Goal: Transaction & Acquisition: Purchase product/service

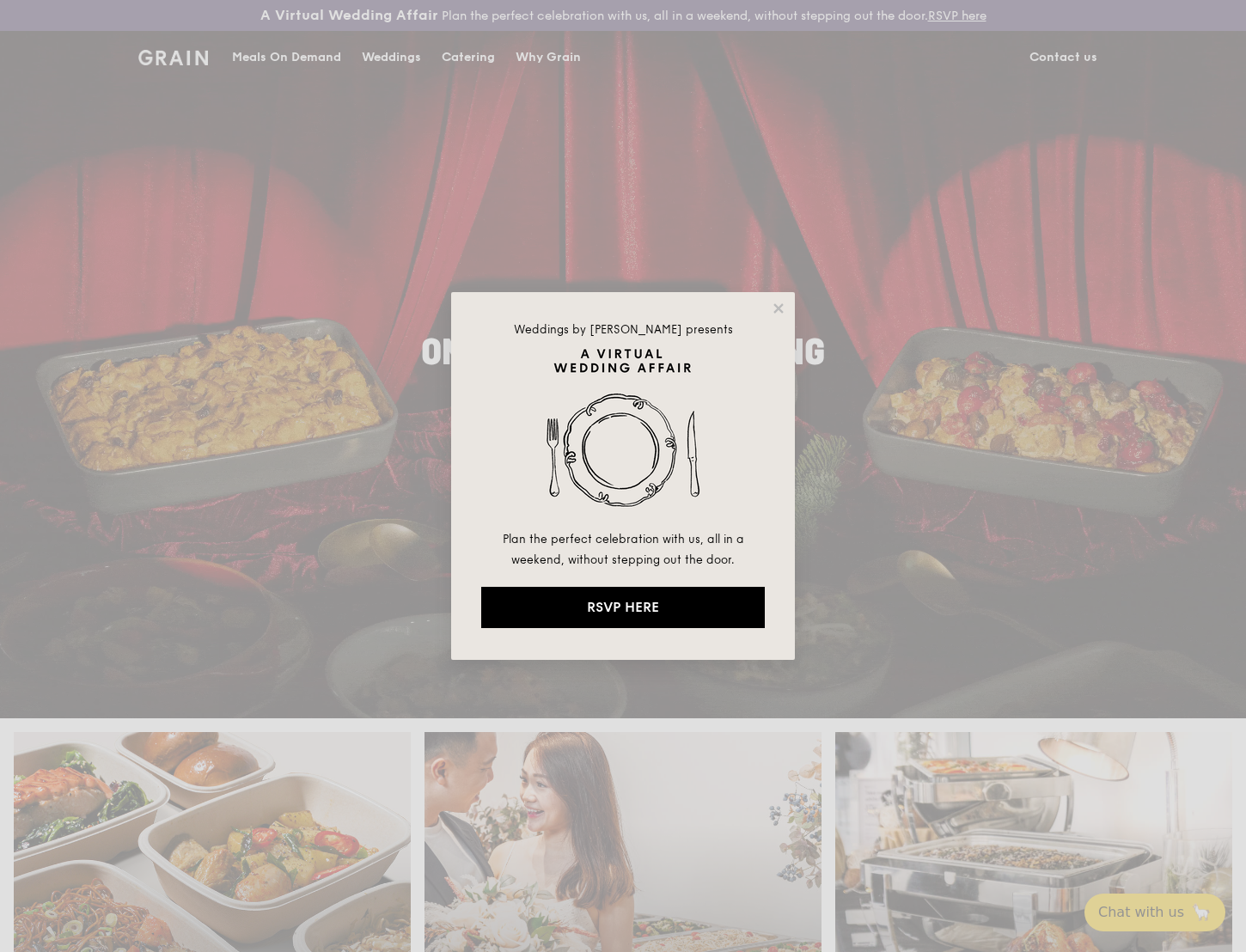
click at [794, 298] on div "Weddings by [PERSON_NAME] presents Plan the perfect celebration with us, all in…" at bounding box center [623, 476] width 344 height 368
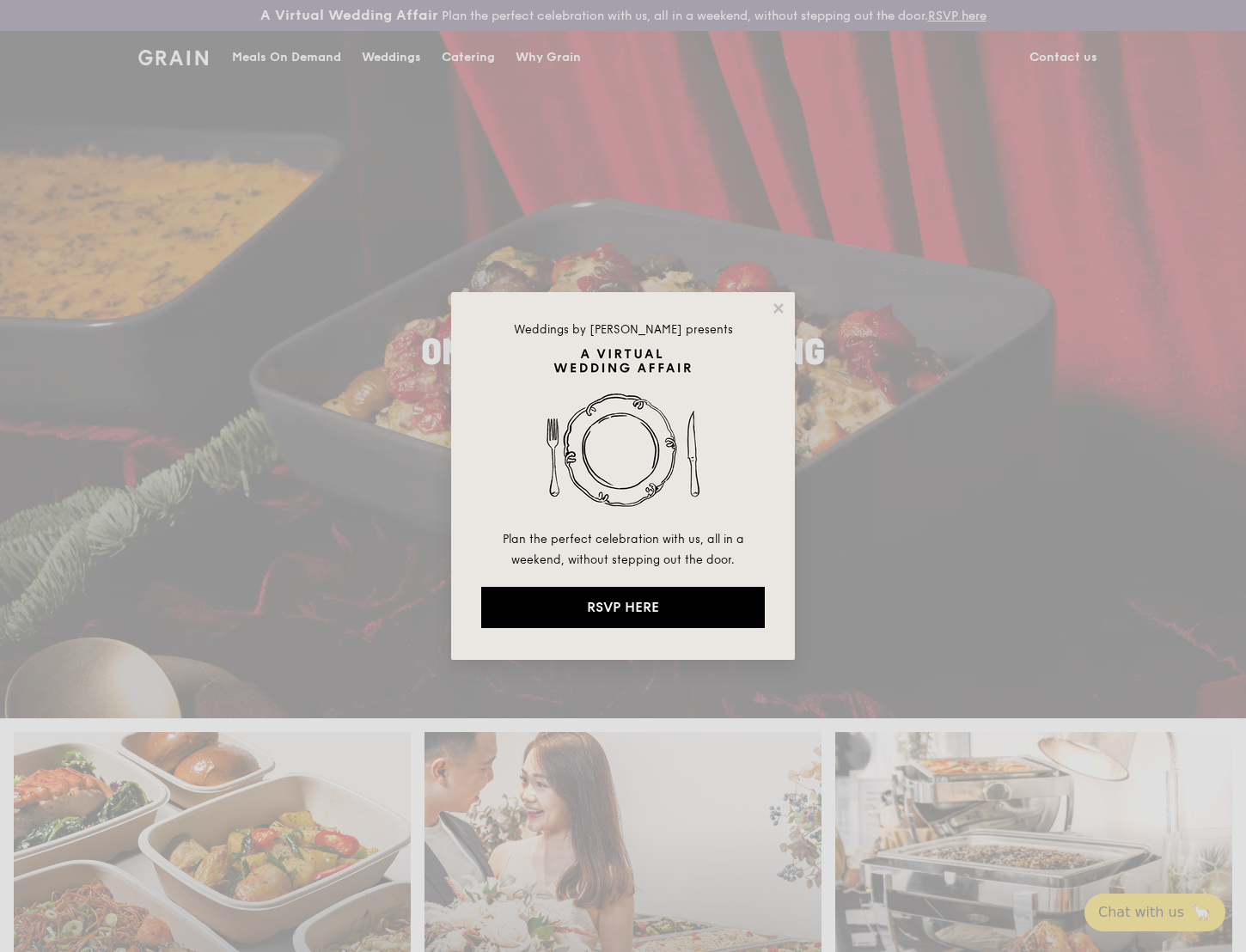
click at [786, 302] on div "Weddings by [PERSON_NAME] presents Plan the perfect celebration with us, all in…" at bounding box center [623, 476] width 344 height 368
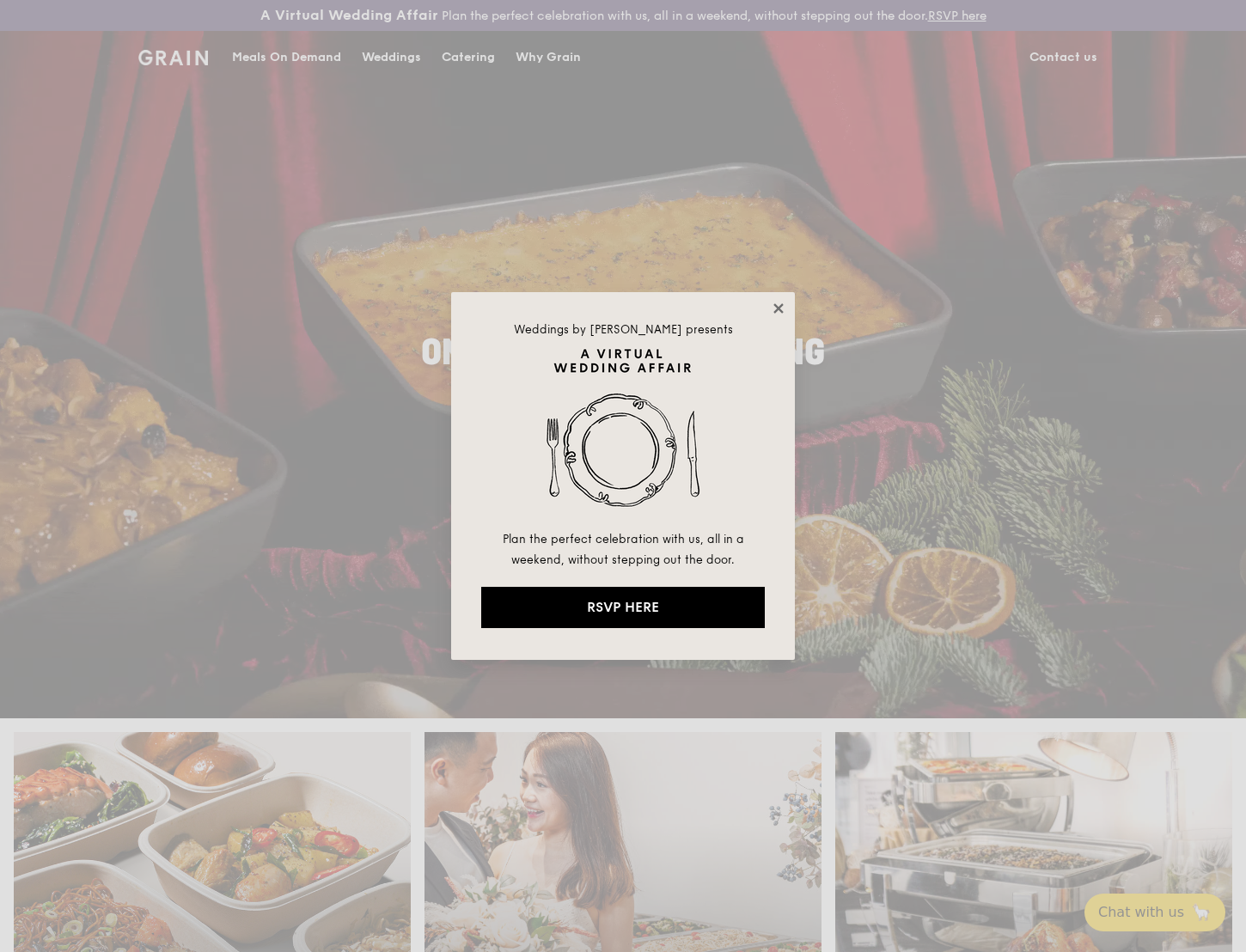
click at [778, 305] on icon at bounding box center [778, 308] width 15 height 15
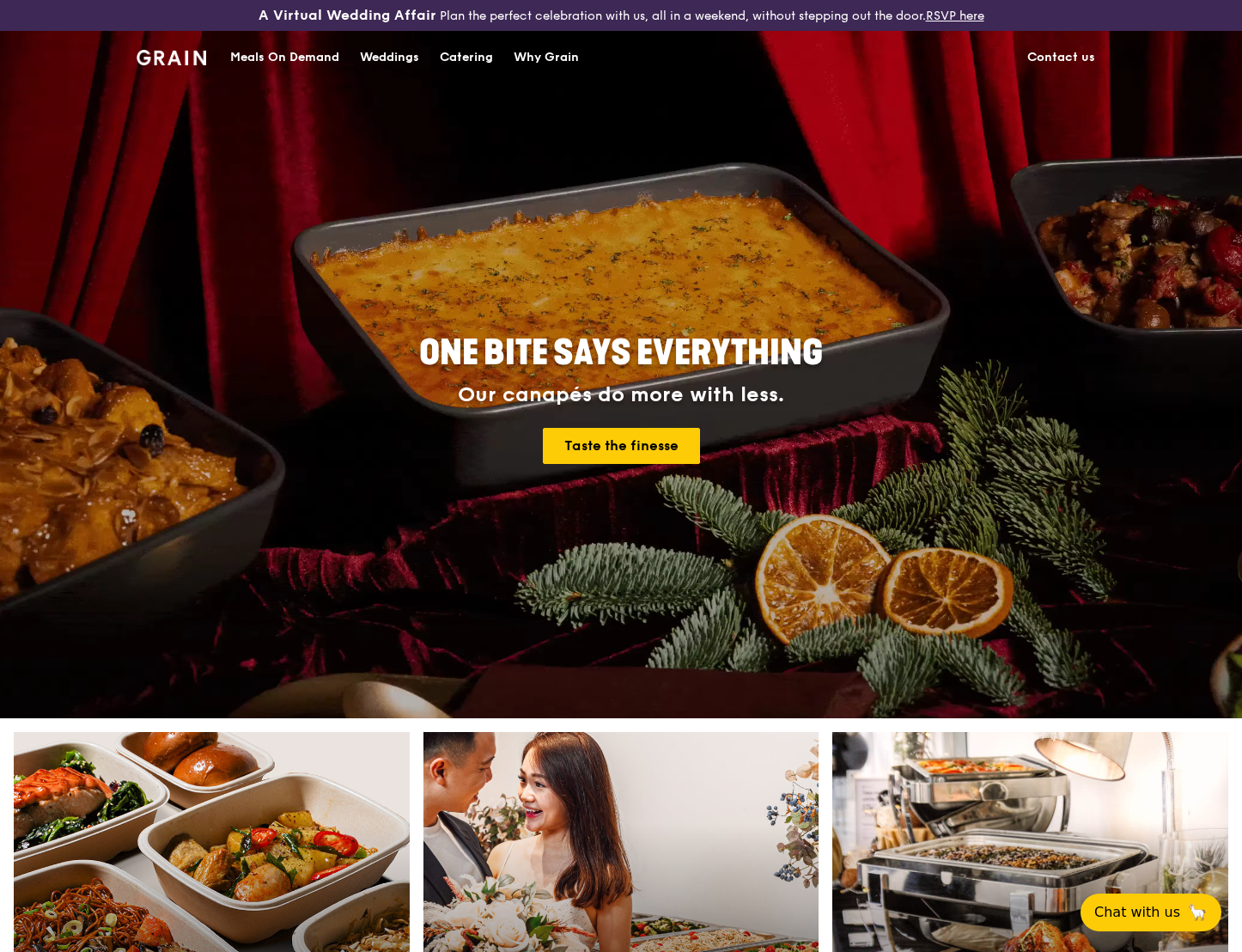
click at [279, 61] on div "Meals On Demand" at bounding box center [284, 58] width 109 height 51
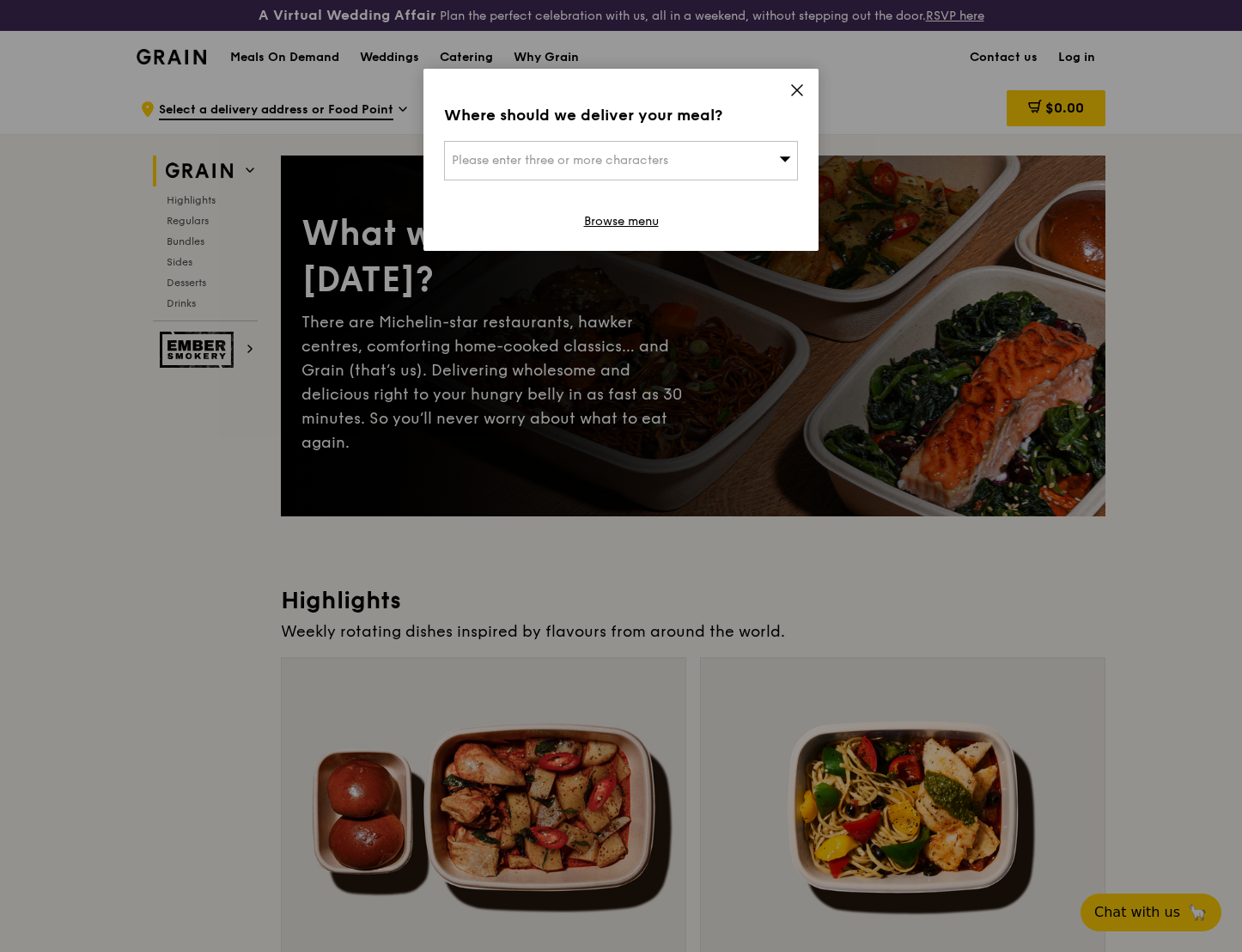
click at [801, 89] on icon at bounding box center [797, 90] width 15 height 15
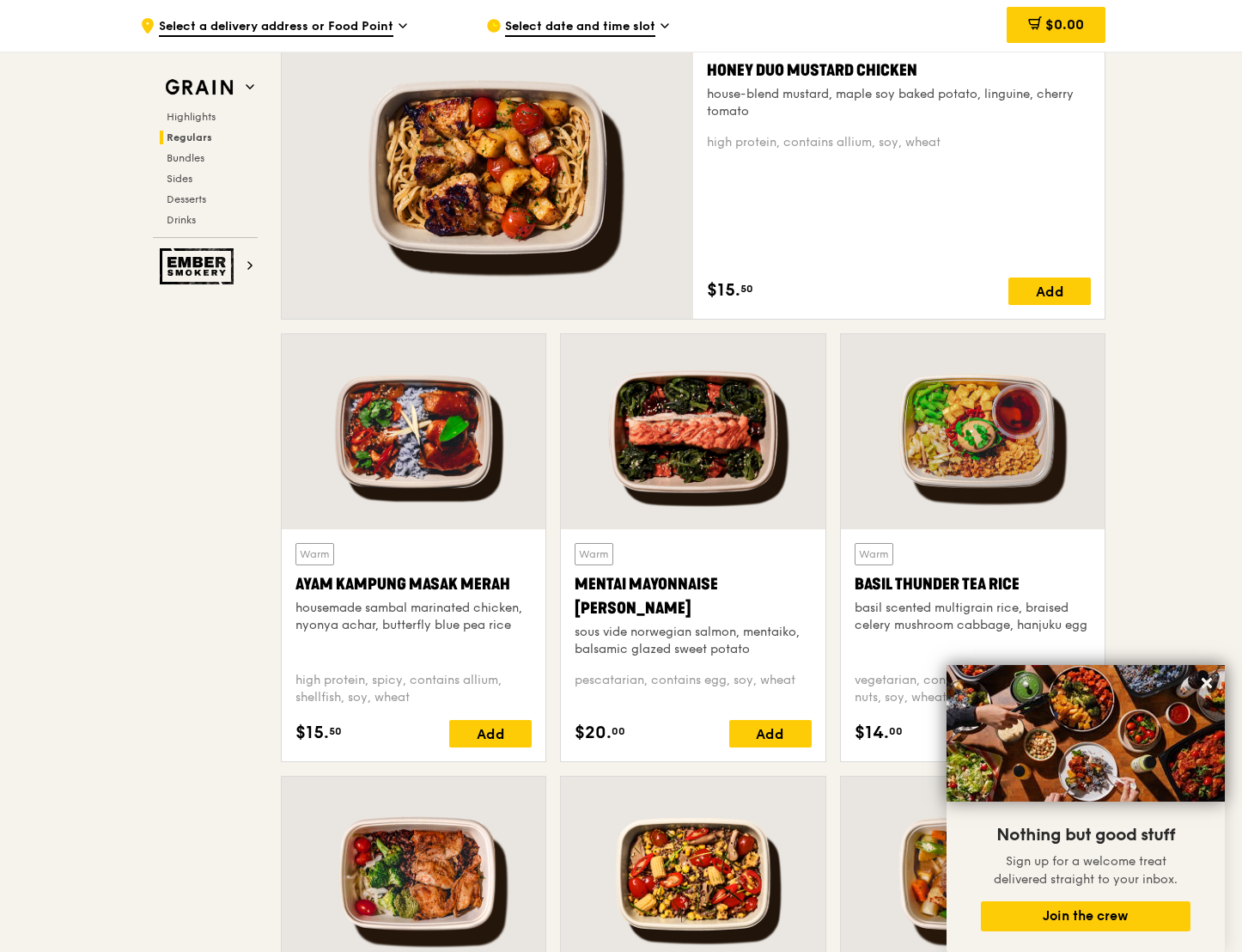
scroll to position [1335, 0]
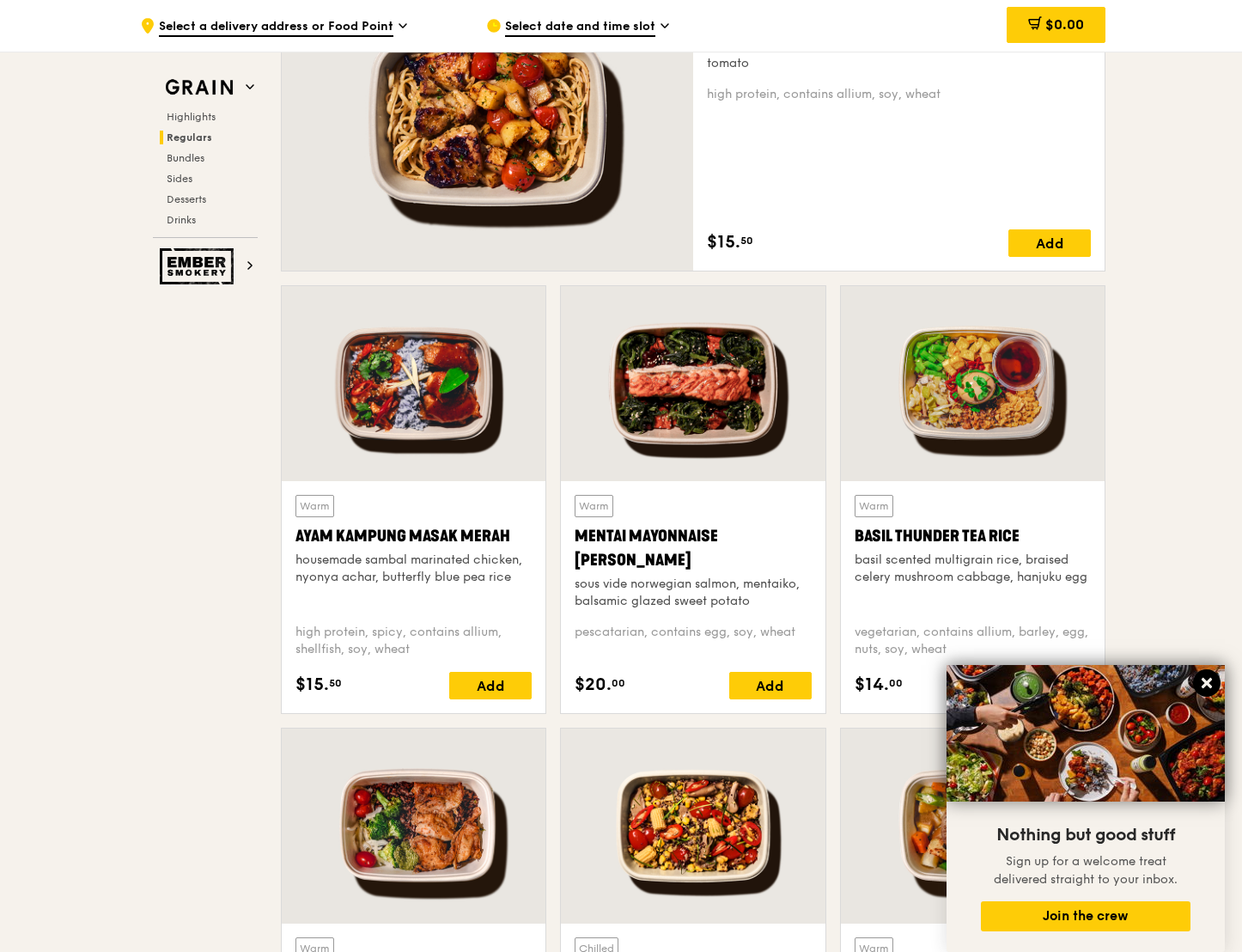
click at [1206, 681] on icon at bounding box center [1207, 682] width 10 height 10
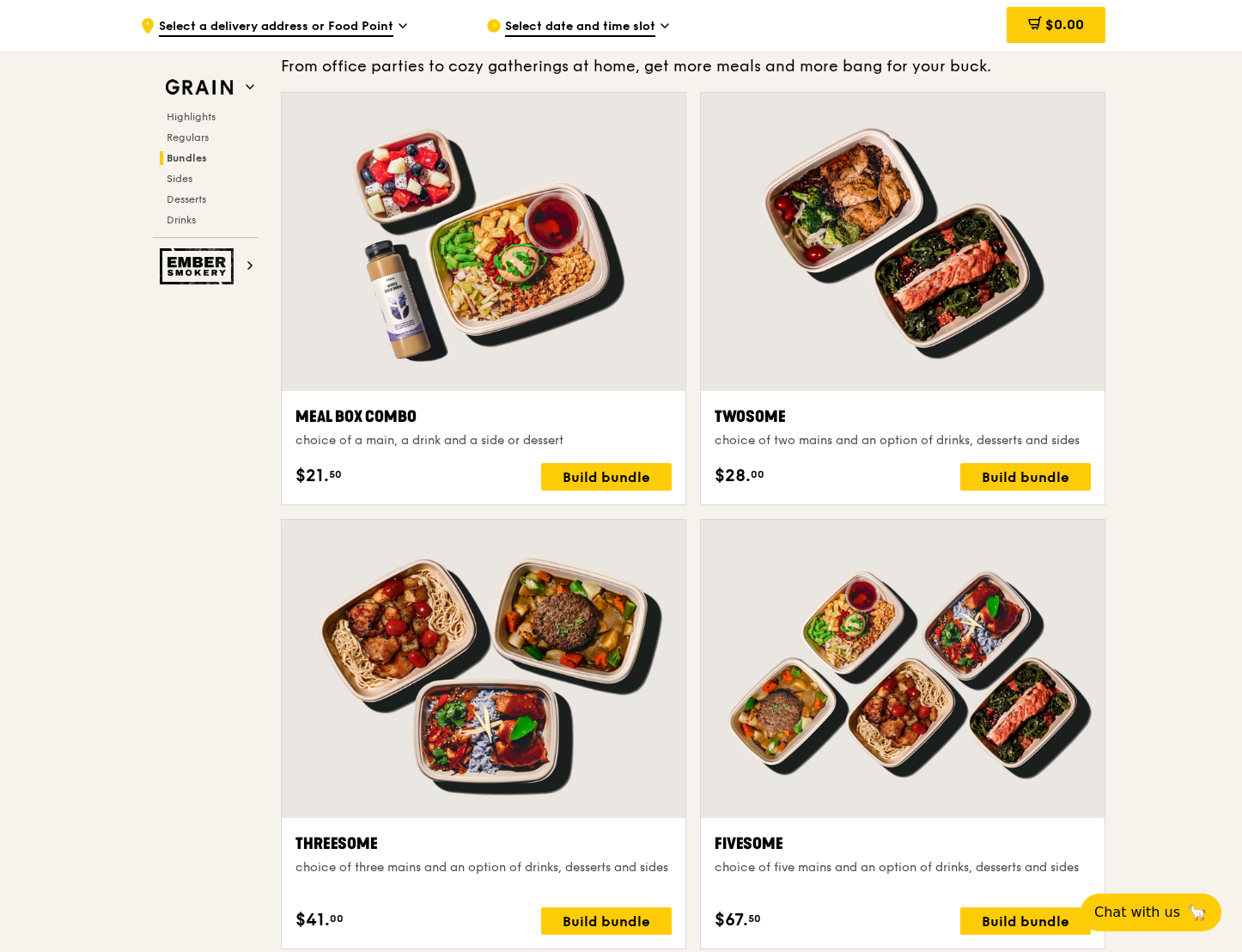
scroll to position [2550, 0]
